Goal: Consume media (video, audio)

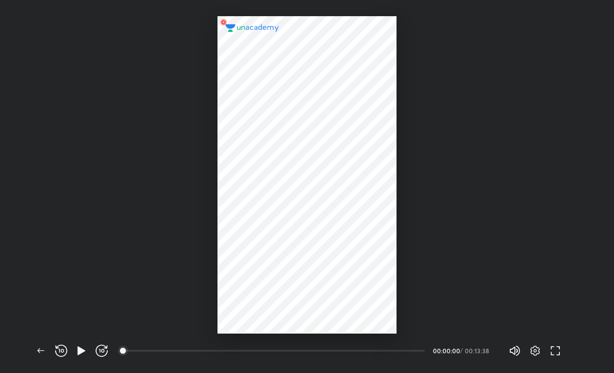
scroll to position [373, 614]
click at [150, 345] on div "01:15" at bounding box center [278, 351] width 309 height 12
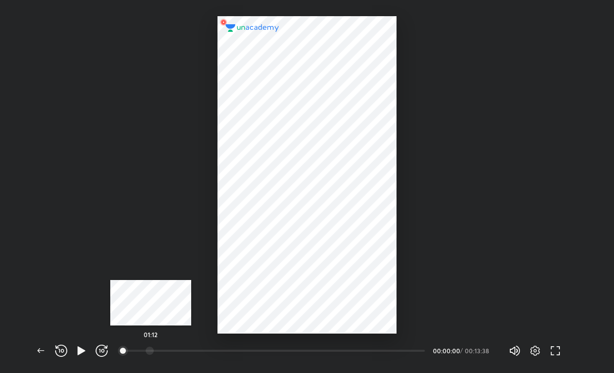
click at [151, 351] on div at bounding box center [150, 351] width 8 height 8
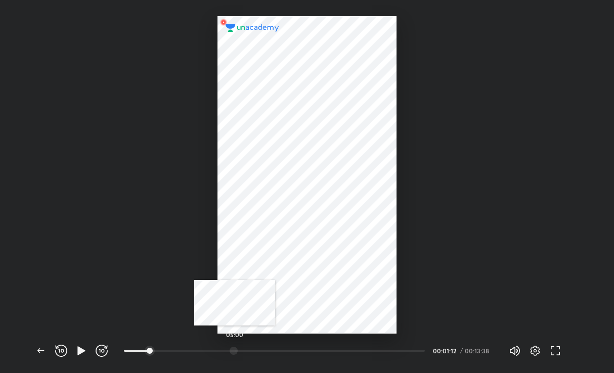
click at [235, 347] on div at bounding box center [233, 351] width 8 height 8
click at [315, 350] on div at bounding box center [314, 351] width 8 height 8
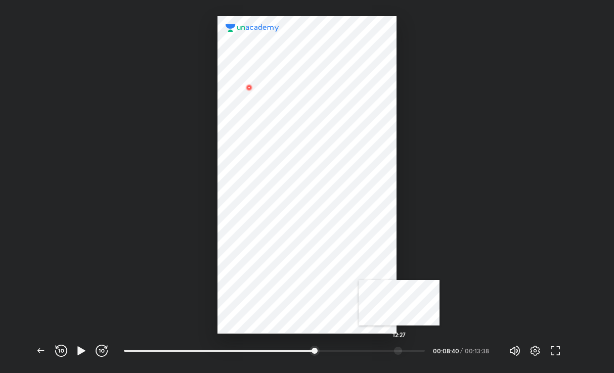
click at [399, 353] on div at bounding box center [398, 351] width 8 height 8
click at [420, 354] on div at bounding box center [418, 351] width 8 height 8
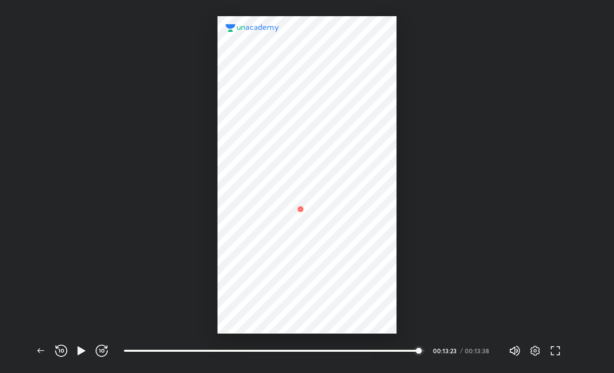
click at [429, 351] on div "13:38" at bounding box center [278, 351] width 309 height 12
click at [424, 351] on div "13:38" at bounding box center [278, 351] width 309 height 12
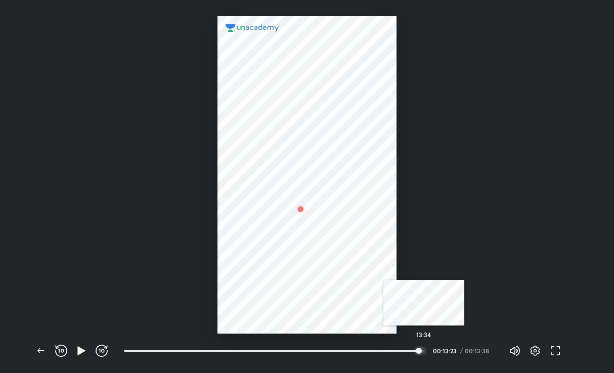
click at [424, 351] on div at bounding box center [423, 351] width 8 height 8
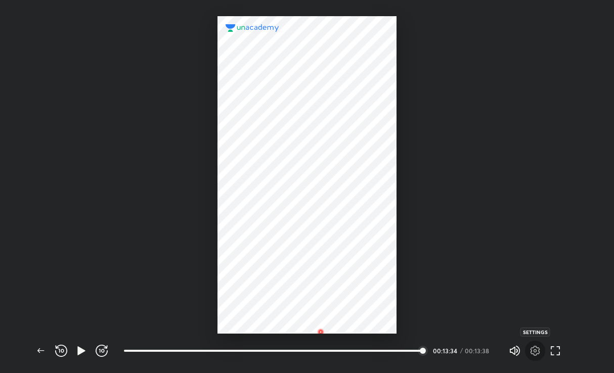
click at [532, 347] on icon "button" at bounding box center [535, 351] width 12 height 12
